Goal: Task Accomplishment & Management: Use online tool/utility

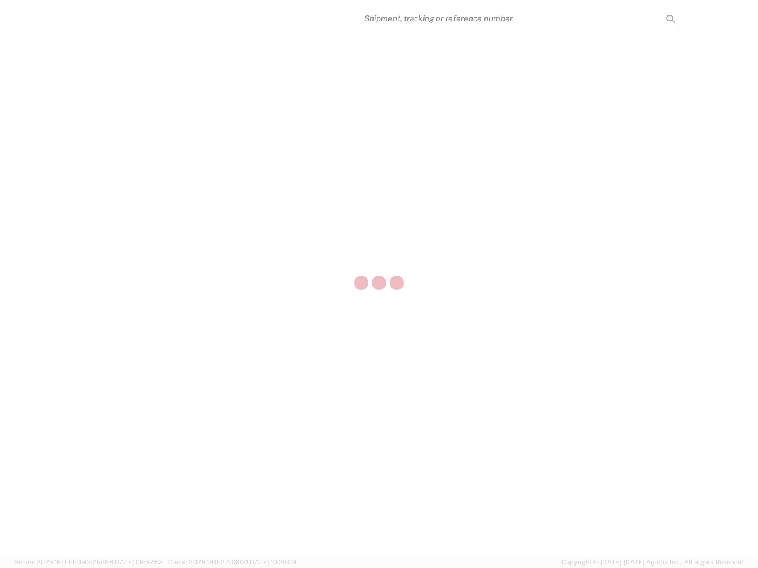
select select "US"
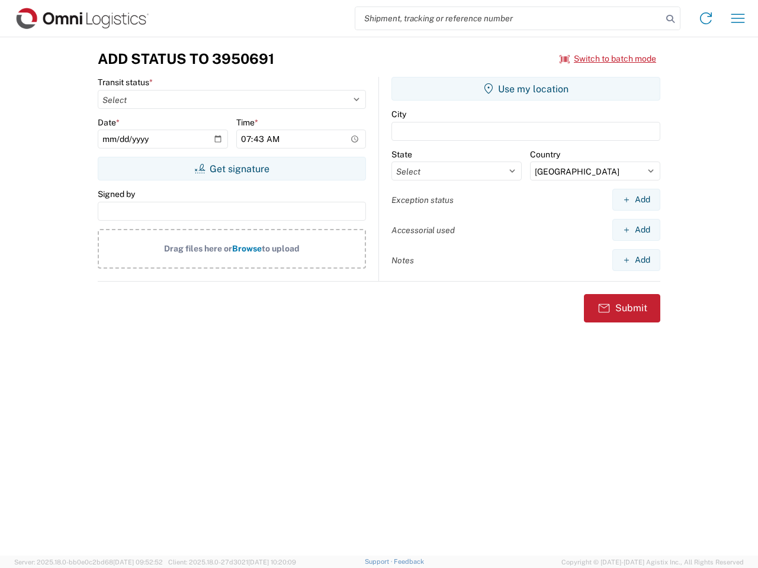
click at [508, 18] on input "search" at bounding box center [508, 18] width 307 height 22
click at [670, 19] on icon at bounding box center [670, 19] width 17 height 17
click at [705, 18] on icon at bounding box center [705, 18] width 19 height 19
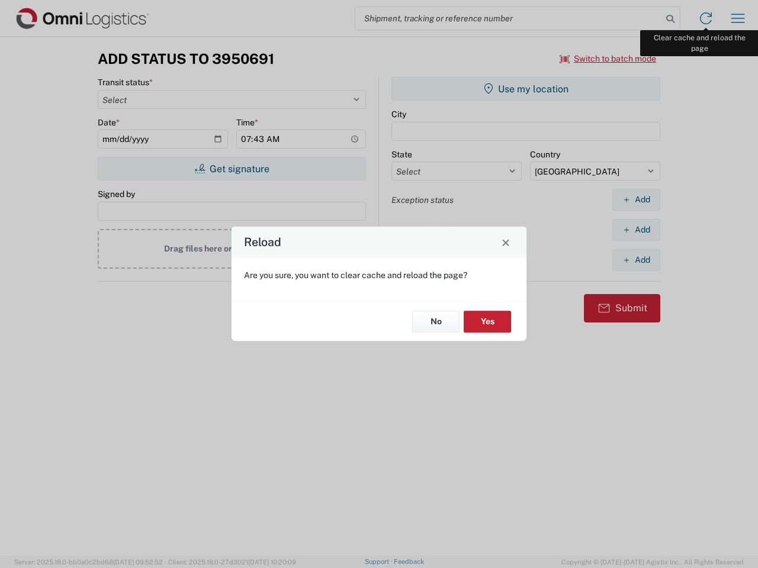
click at [737, 18] on div "Reload Are you sure, you want to clear cache and reload the page? No Yes" at bounding box center [379, 284] width 758 height 568
click at [608, 59] on div "Reload Are you sure, you want to clear cache and reload the page? No Yes" at bounding box center [379, 284] width 758 height 568
click at [231, 169] on div "Reload Are you sure, you want to clear cache and reload the page? No Yes" at bounding box center [379, 284] width 758 height 568
click at [526, 89] on div "Reload Are you sure, you want to clear cache and reload the page? No Yes" at bounding box center [379, 284] width 758 height 568
click at [636, 199] on div "Reload Are you sure, you want to clear cache and reload the page? No Yes" at bounding box center [379, 284] width 758 height 568
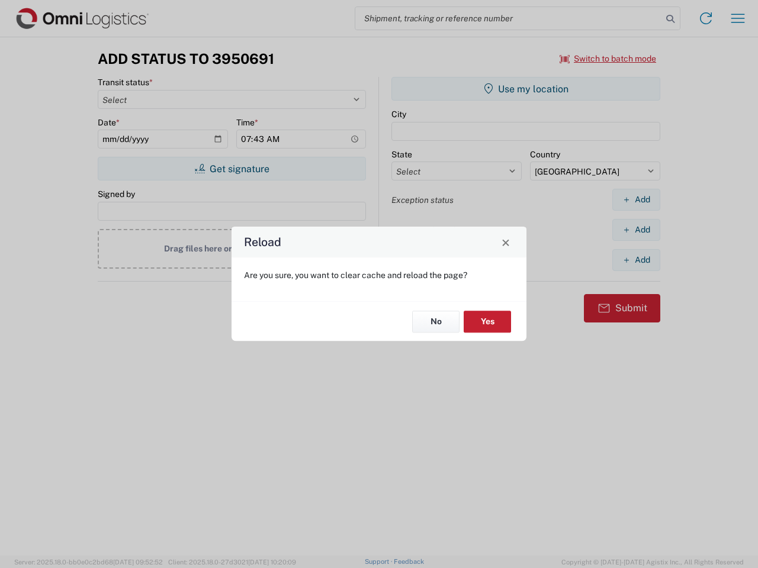
click at [636, 230] on div "Reload Are you sure, you want to clear cache and reload the page? No Yes" at bounding box center [379, 284] width 758 height 568
click at [636, 260] on div "Reload Are you sure, you want to clear cache and reload the page? No Yes" at bounding box center [379, 284] width 758 height 568
